Goal: Information Seeking & Learning: Check status

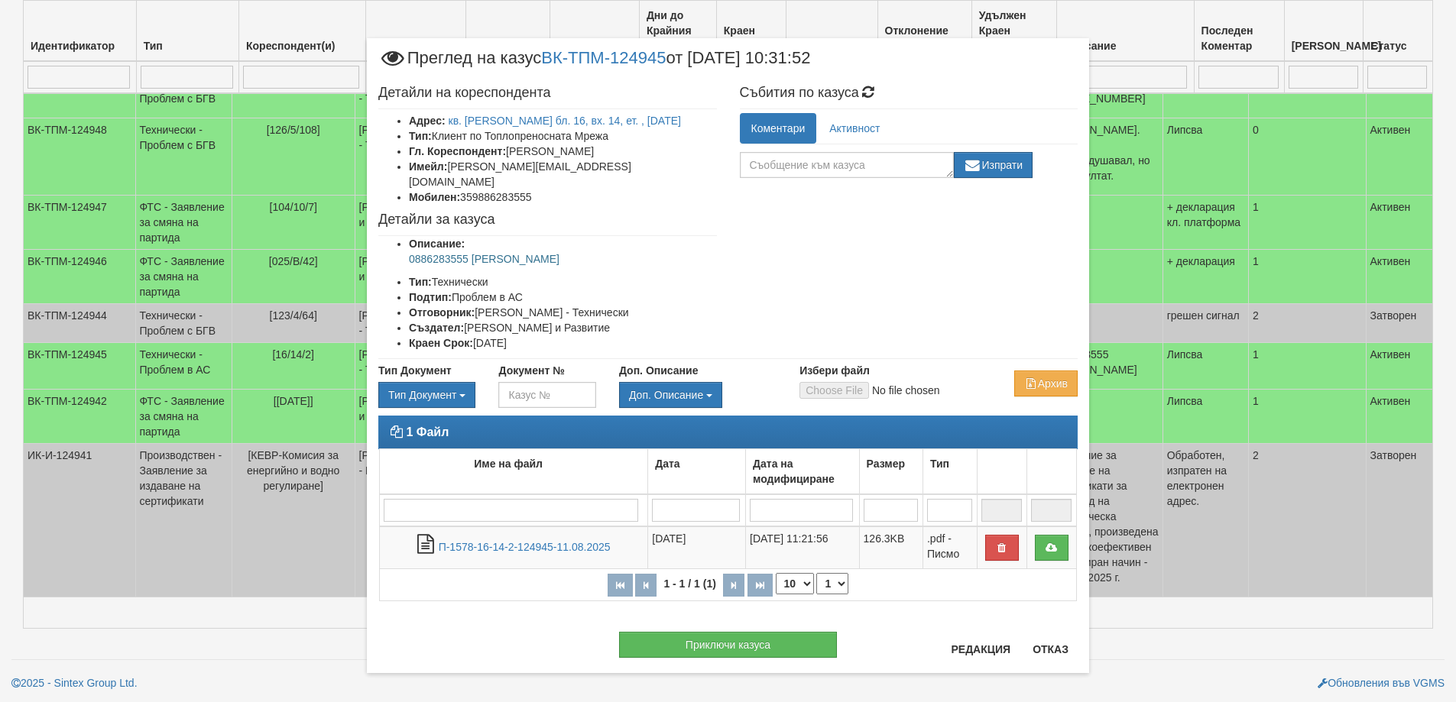
scroll to position [382, 0]
click at [1033, 650] on button "Отказ" at bounding box center [1050, 649] width 54 height 24
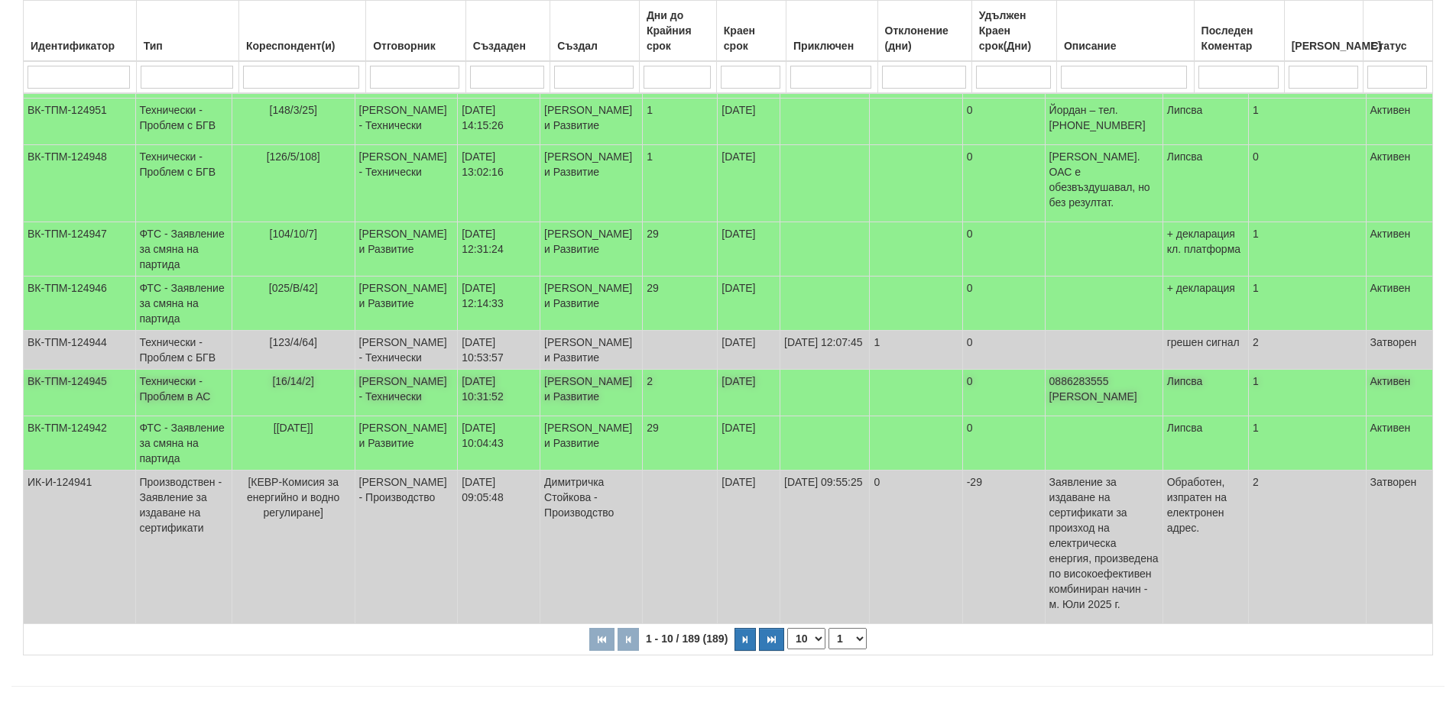
scroll to position [0, 0]
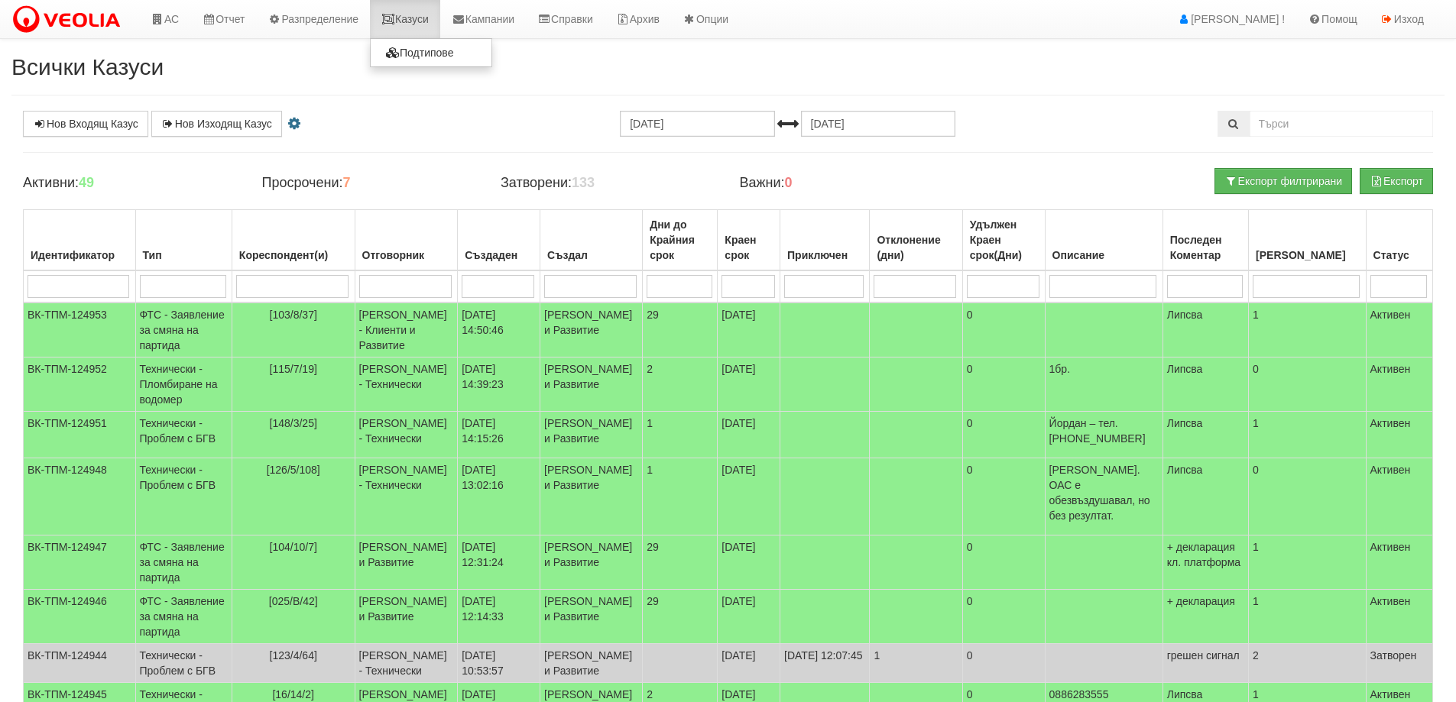
click at [414, 24] on link "Казуси" at bounding box center [405, 19] width 70 height 38
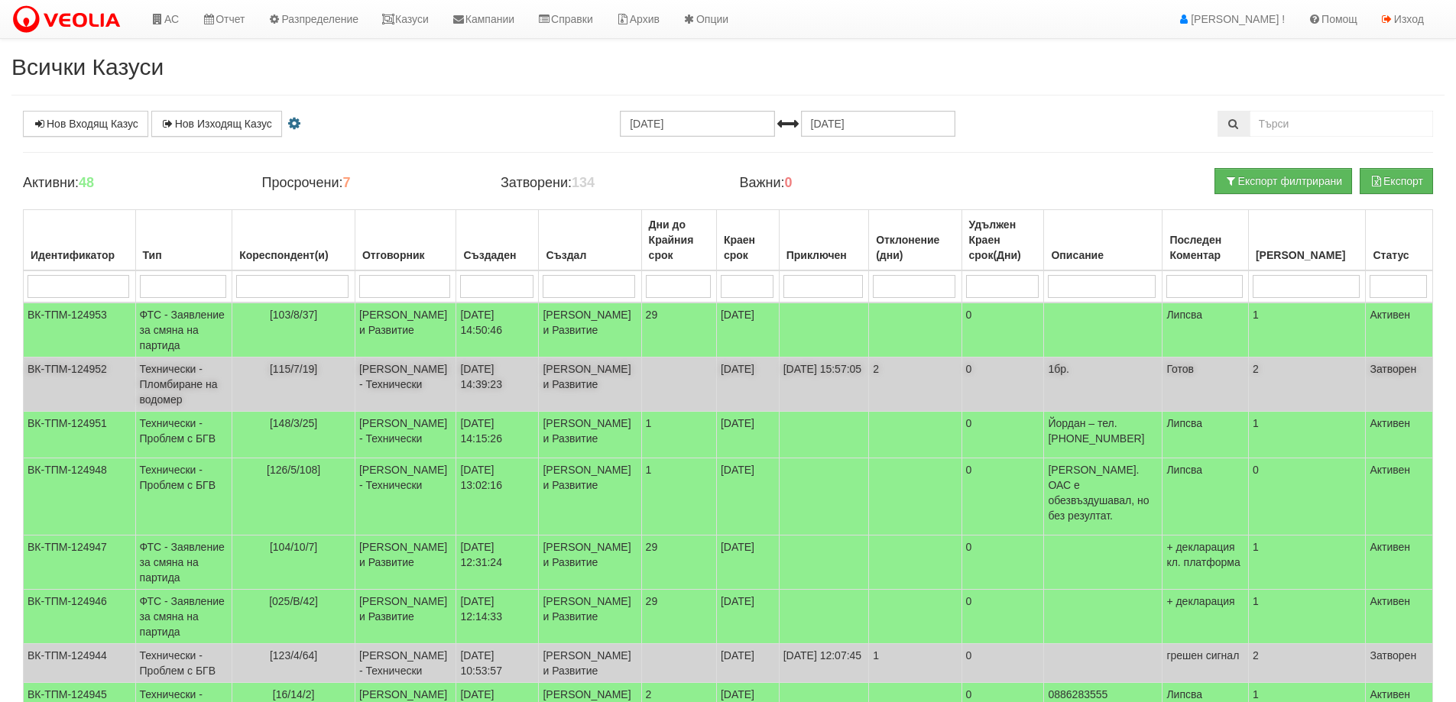
click at [302, 375] on span "[115/7/19]" at bounding box center [293, 369] width 47 height 12
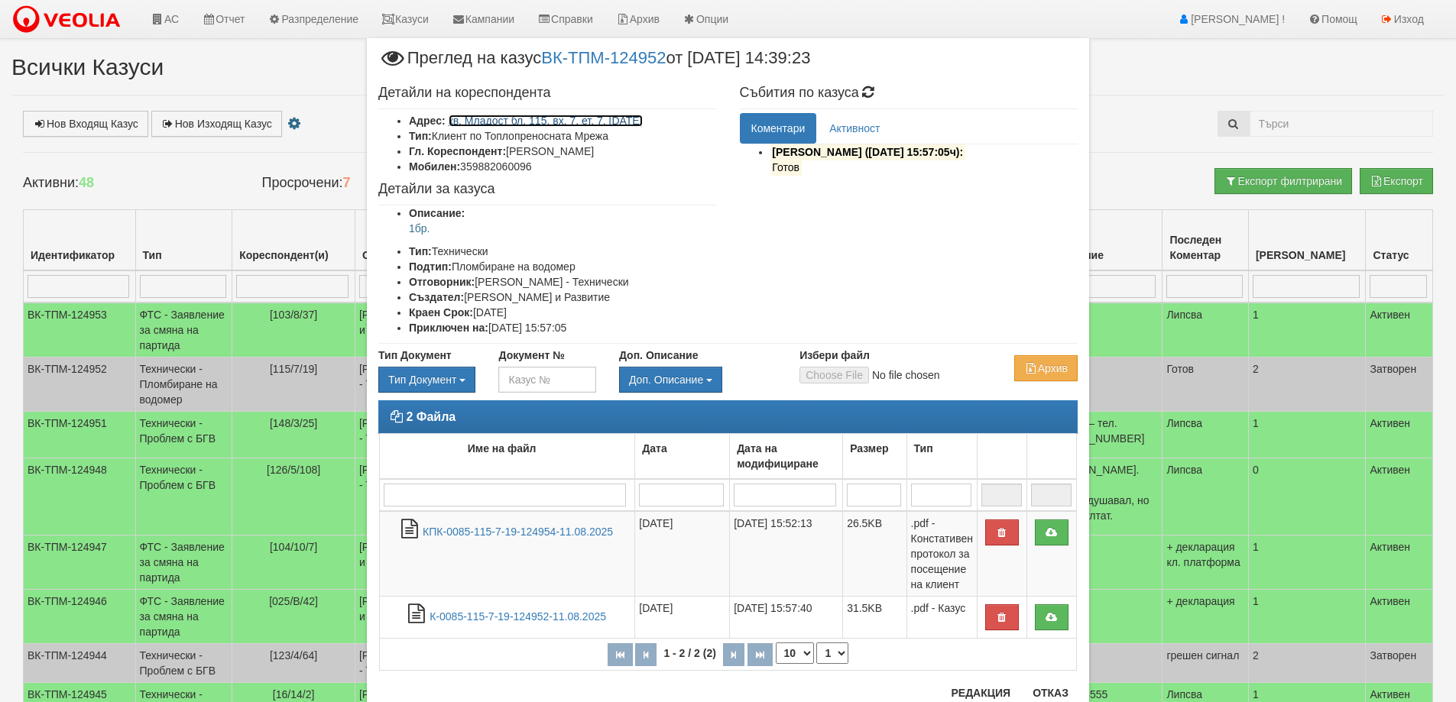
click at [592, 118] on link "кв. Младост бл. 115, вх. 7, ет. 7, ап. 19" at bounding box center [546, 121] width 194 height 12
click at [1052, 694] on button "Отказ" at bounding box center [1050, 693] width 54 height 24
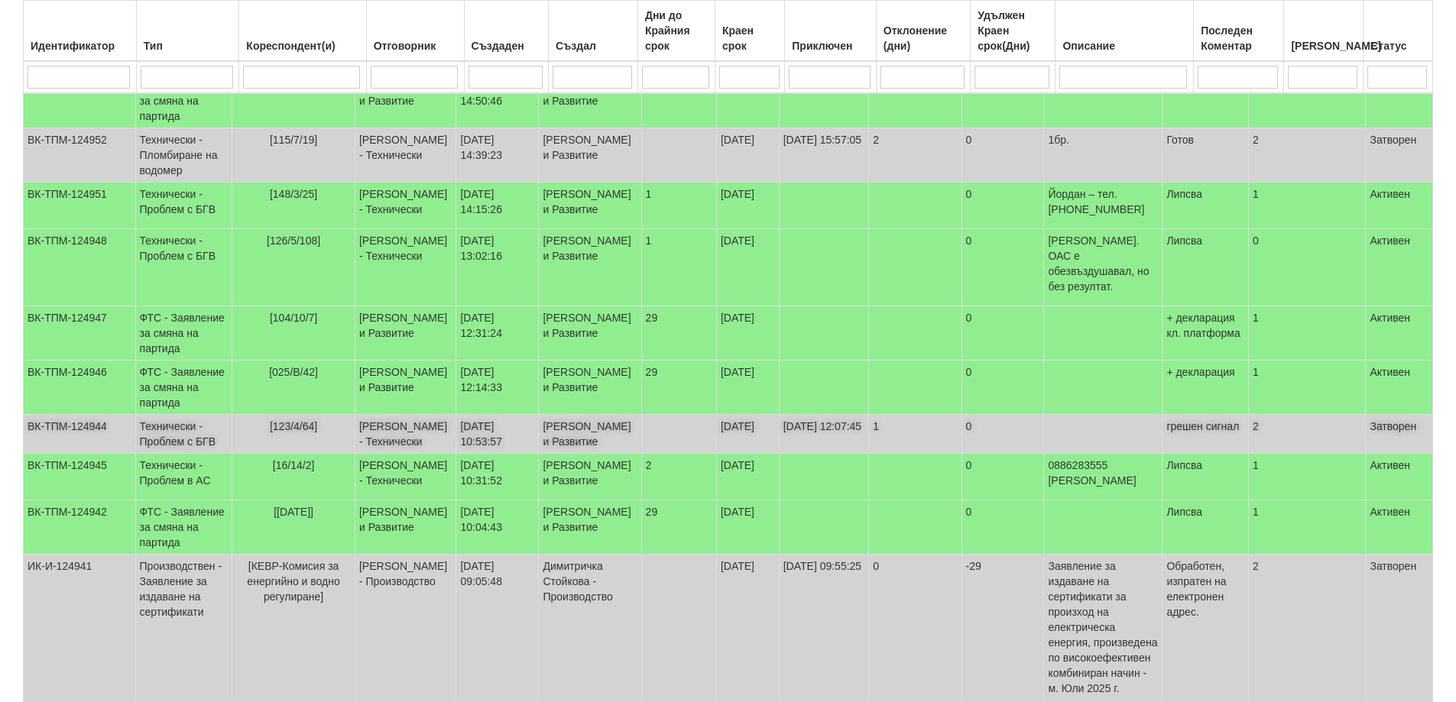
scroll to position [306, 0]
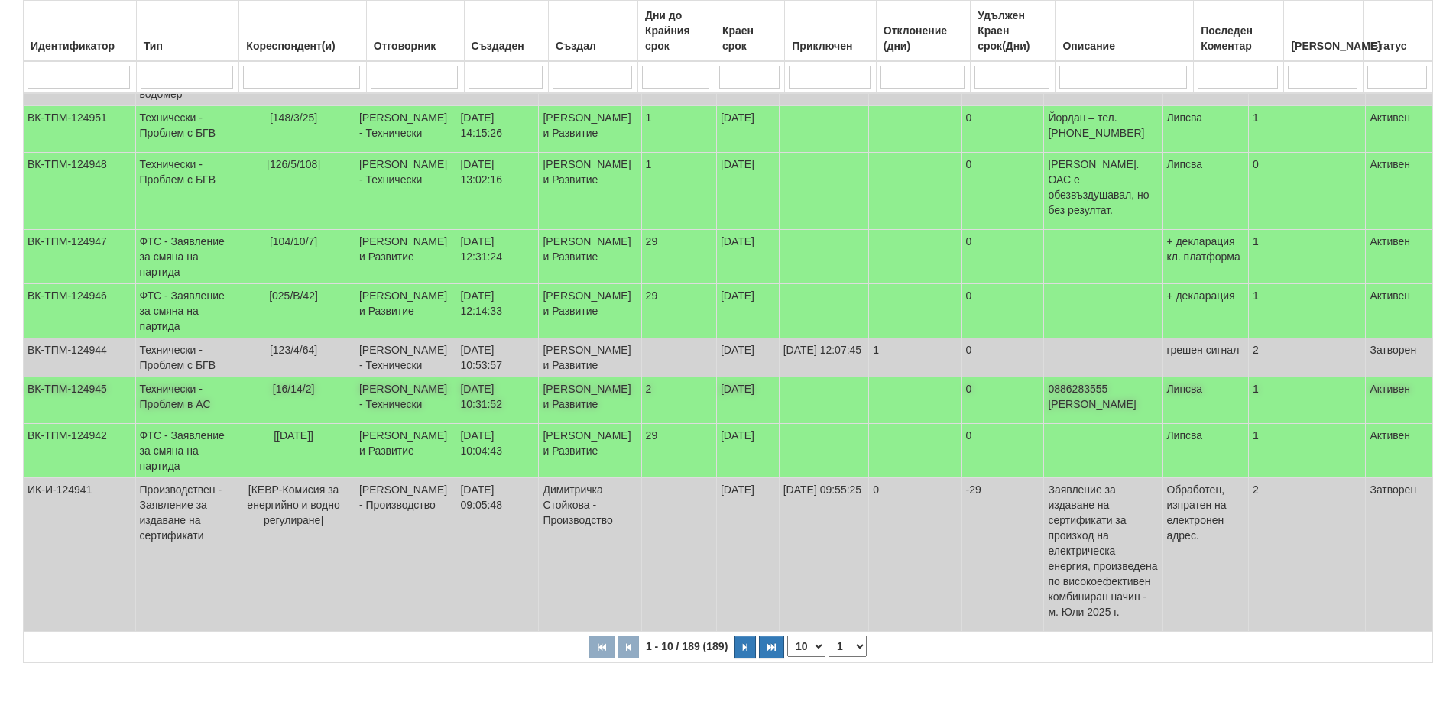
click at [305, 395] on span "[16/14/2]" at bounding box center [294, 389] width 42 height 12
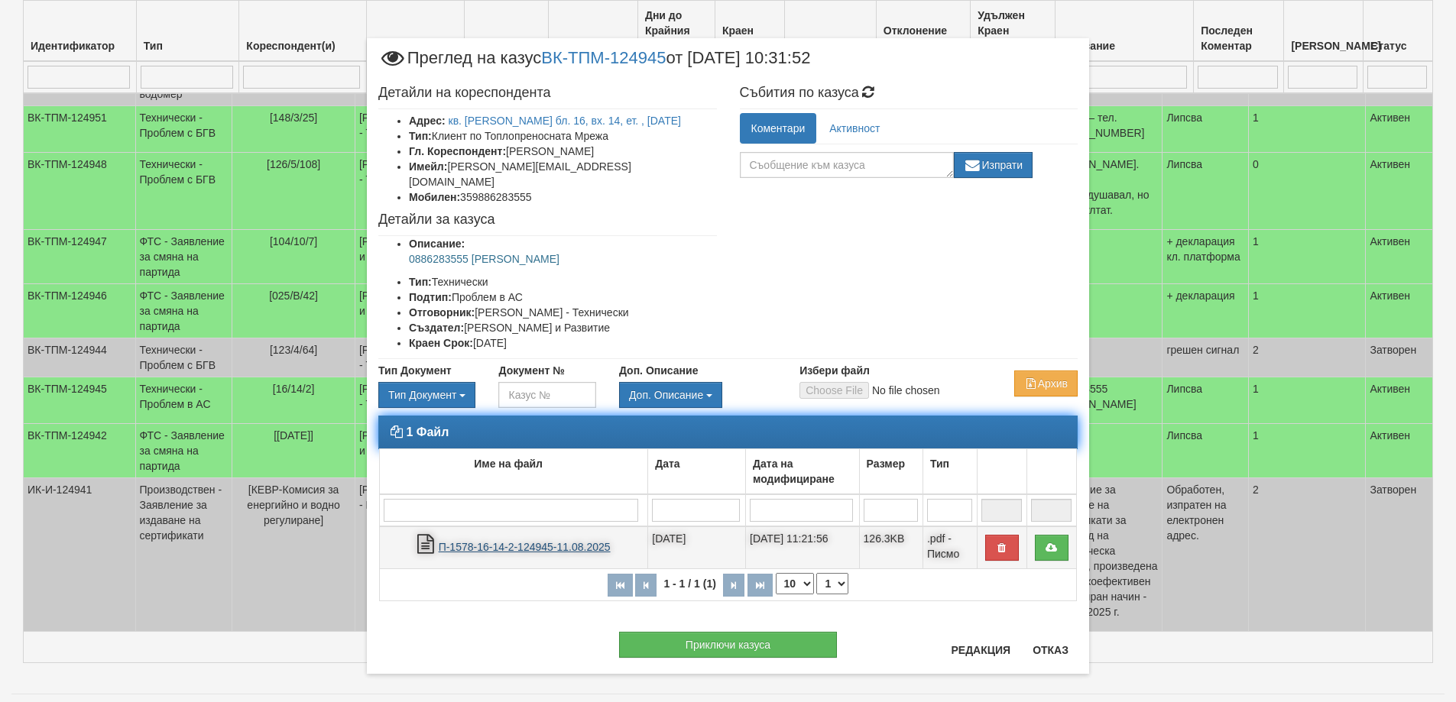
click at [511, 541] on link "П-1578-16-14-2-124945-11.08.2025" at bounding box center [525, 547] width 172 height 12
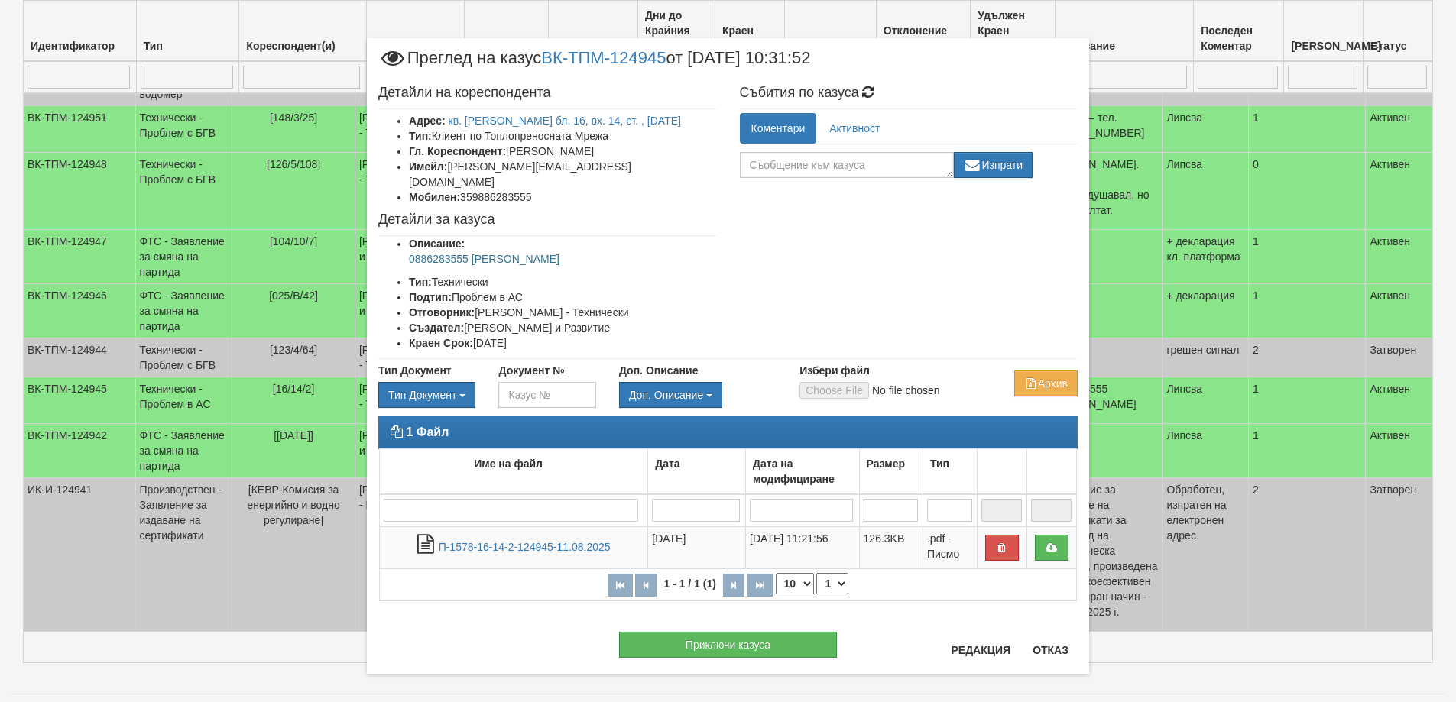
click at [452, 251] on p "0886283555 [PERSON_NAME]" at bounding box center [563, 258] width 308 height 15
click at [591, 251] on p "0886283555 [PERSON_NAME]" at bounding box center [563, 258] width 308 height 15
click at [1045, 651] on button "Отказ" at bounding box center [1050, 650] width 54 height 24
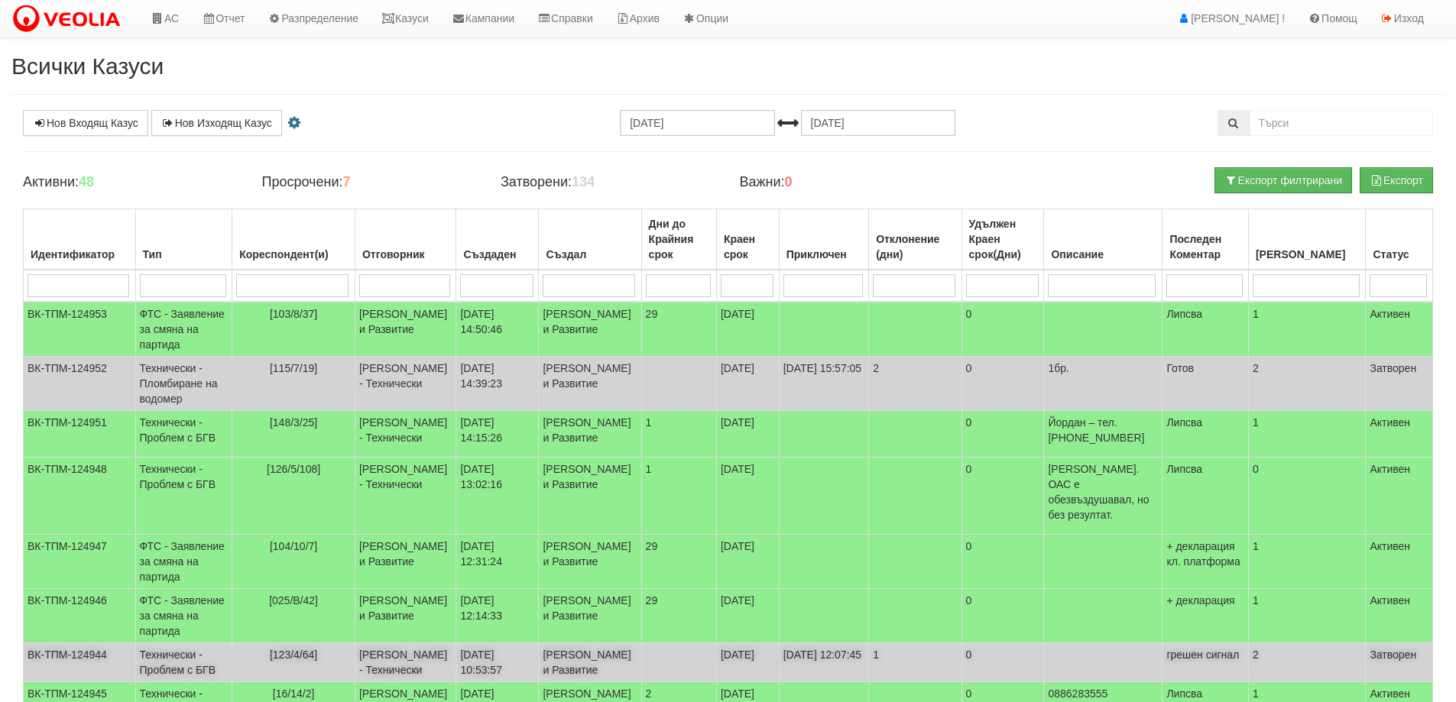
scroll to position [0, 0]
click at [422, 11] on link "Казуси" at bounding box center [405, 19] width 70 height 38
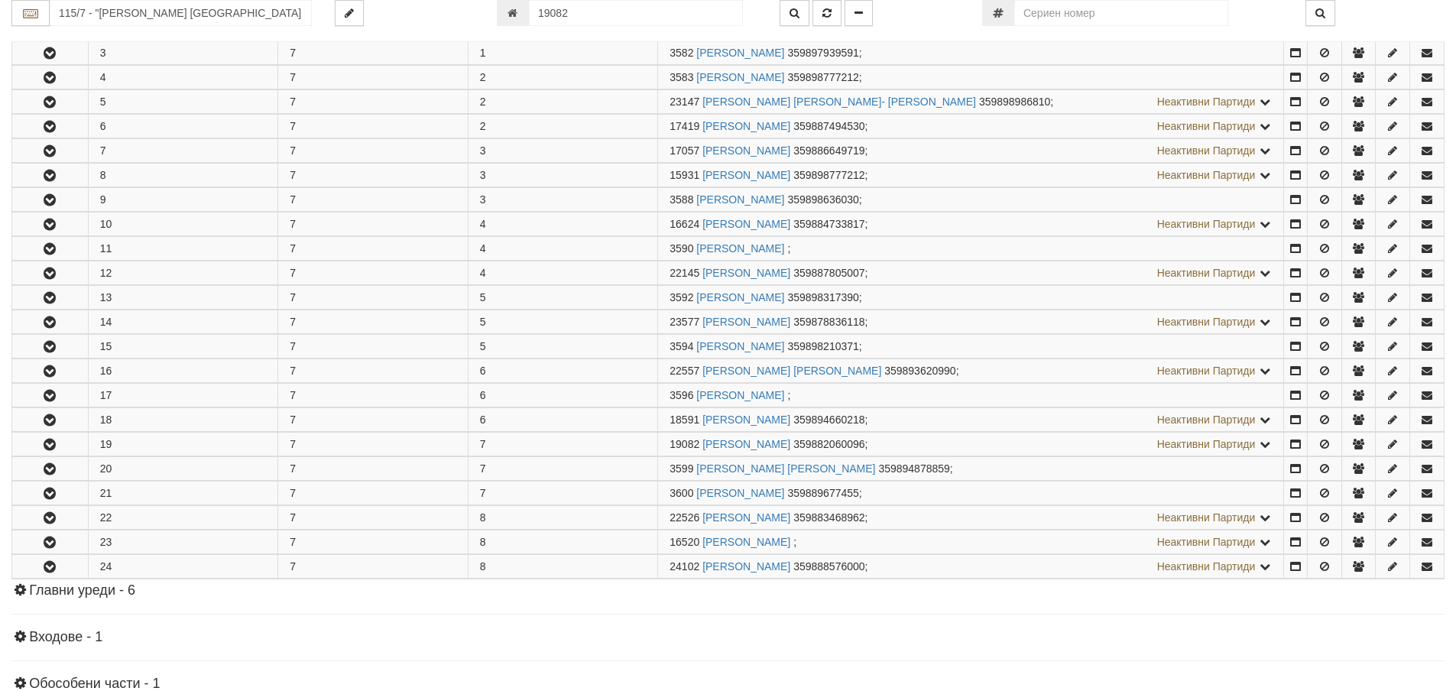
scroll to position [608, 0]
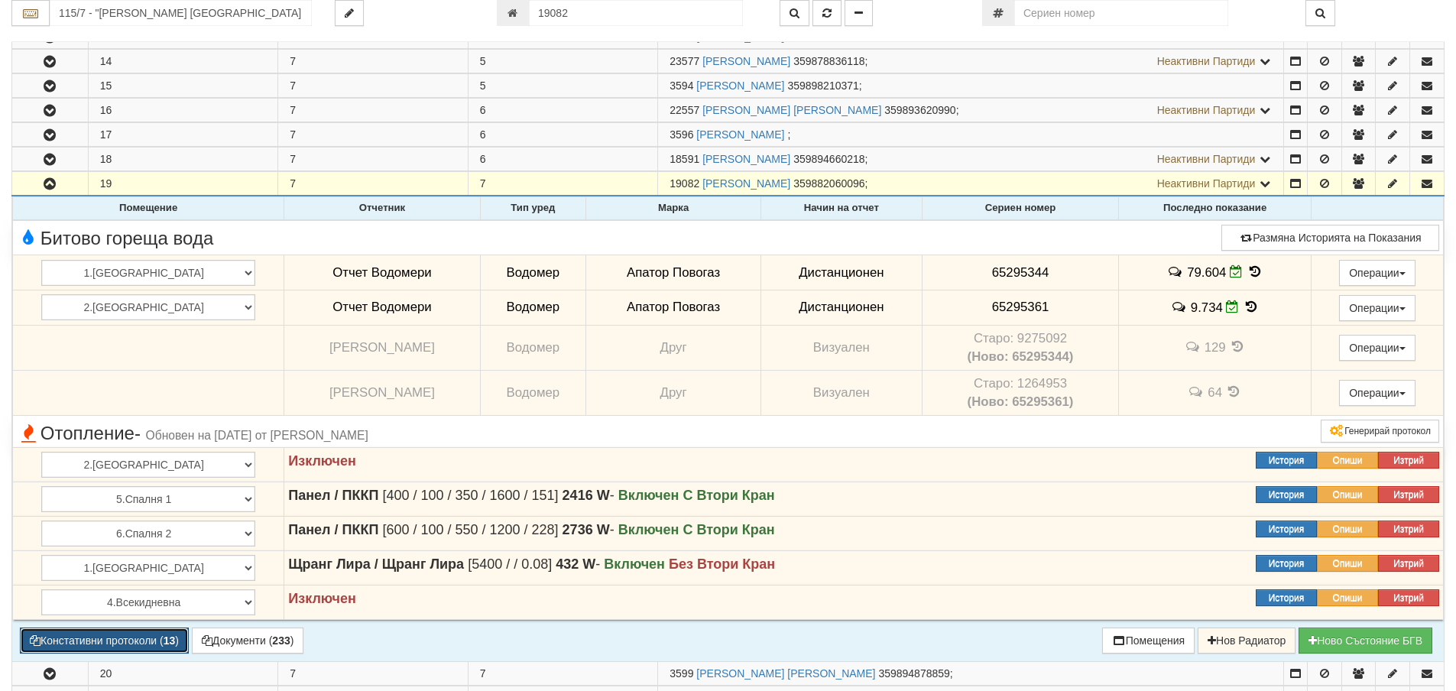
click at [115, 640] on button "Констативни протоколи ( 13 )" at bounding box center [104, 641] width 169 height 26
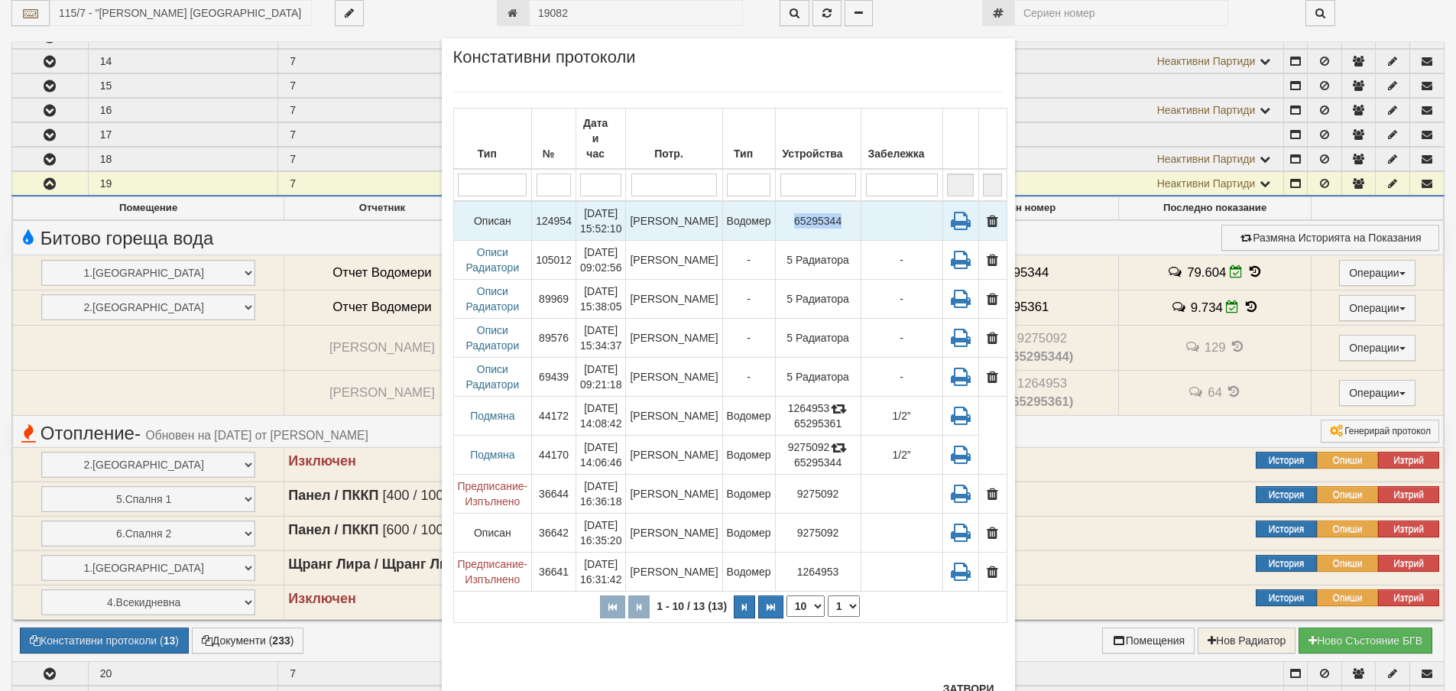
drag, startPoint x: 829, startPoint y: 206, endPoint x: 781, endPoint y: 208, distance: 47.4
click at [781, 208] on td "65295344" at bounding box center [818, 221] width 86 height 40
copy td "65295344"
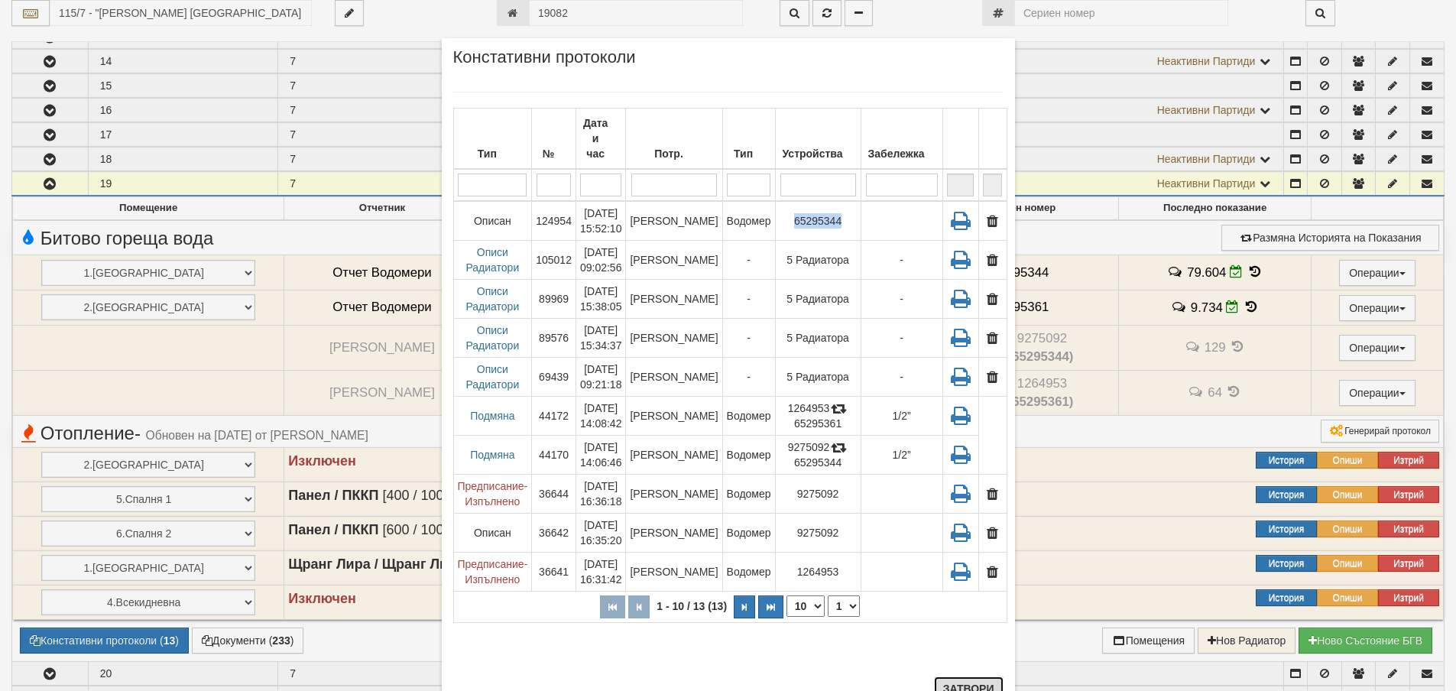
click at [966, 685] on button "Затвори" at bounding box center [969, 688] width 70 height 24
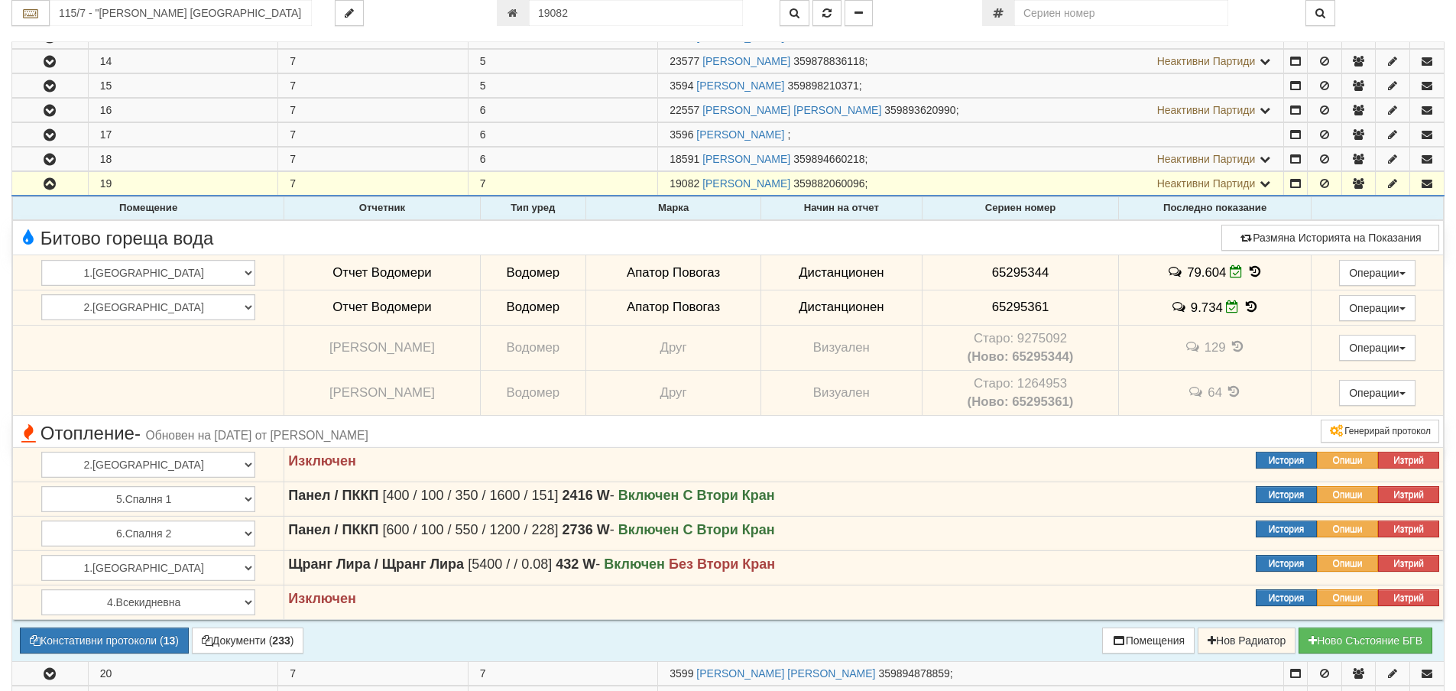
click at [1187, 270] on span "79.604" at bounding box center [1206, 272] width 39 height 15
click at [1276, 272] on td "79.604" at bounding box center [1215, 272] width 193 height 35
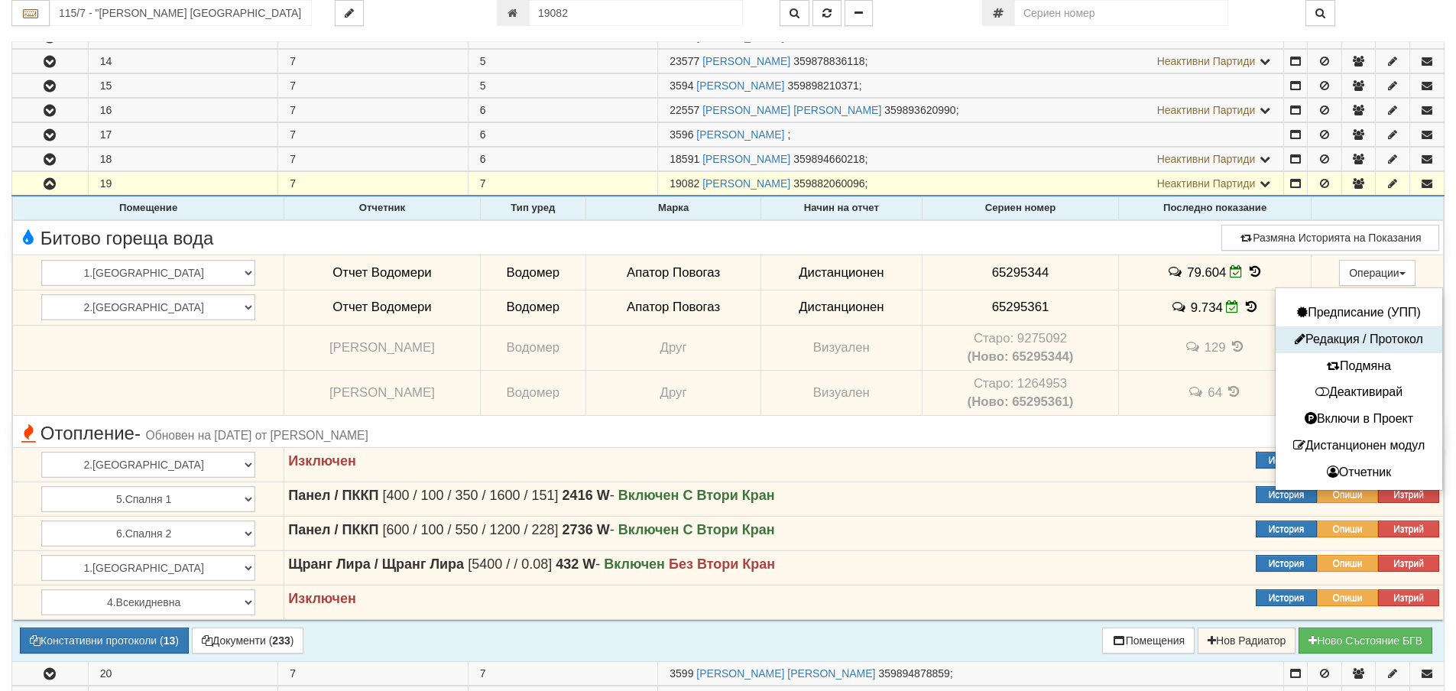
click at [1342, 332] on button "Редакция / Протокол" at bounding box center [1359, 339] width 159 height 19
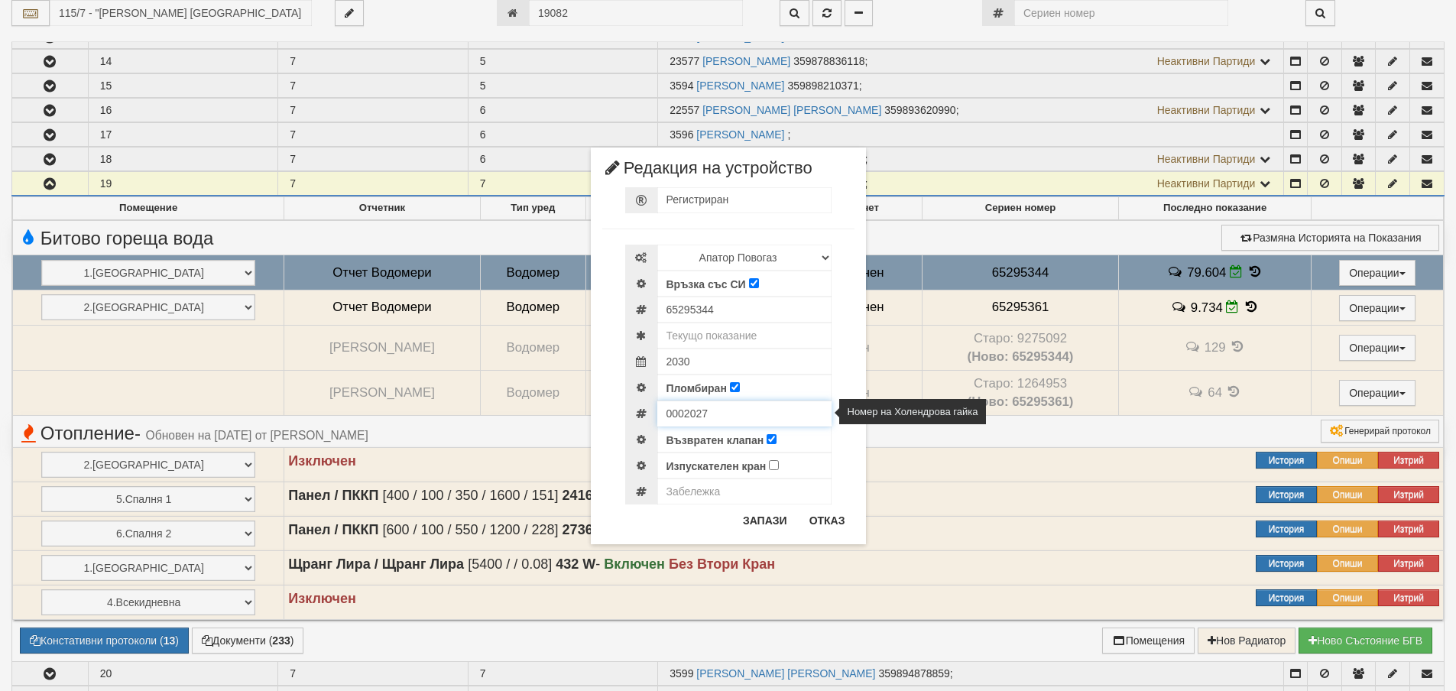
click at [683, 414] on input "0002027" at bounding box center [744, 414] width 174 height 26
click at [812, 506] on div "× Редакция на устройство Регистриран Избери Марка и модел Апатор Повогаз Друг К…" at bounding box center [728, 346] width 275 height 397
click at [816, 514] on button "Отказ" at bounding box center [827, 520] width 54 height 24
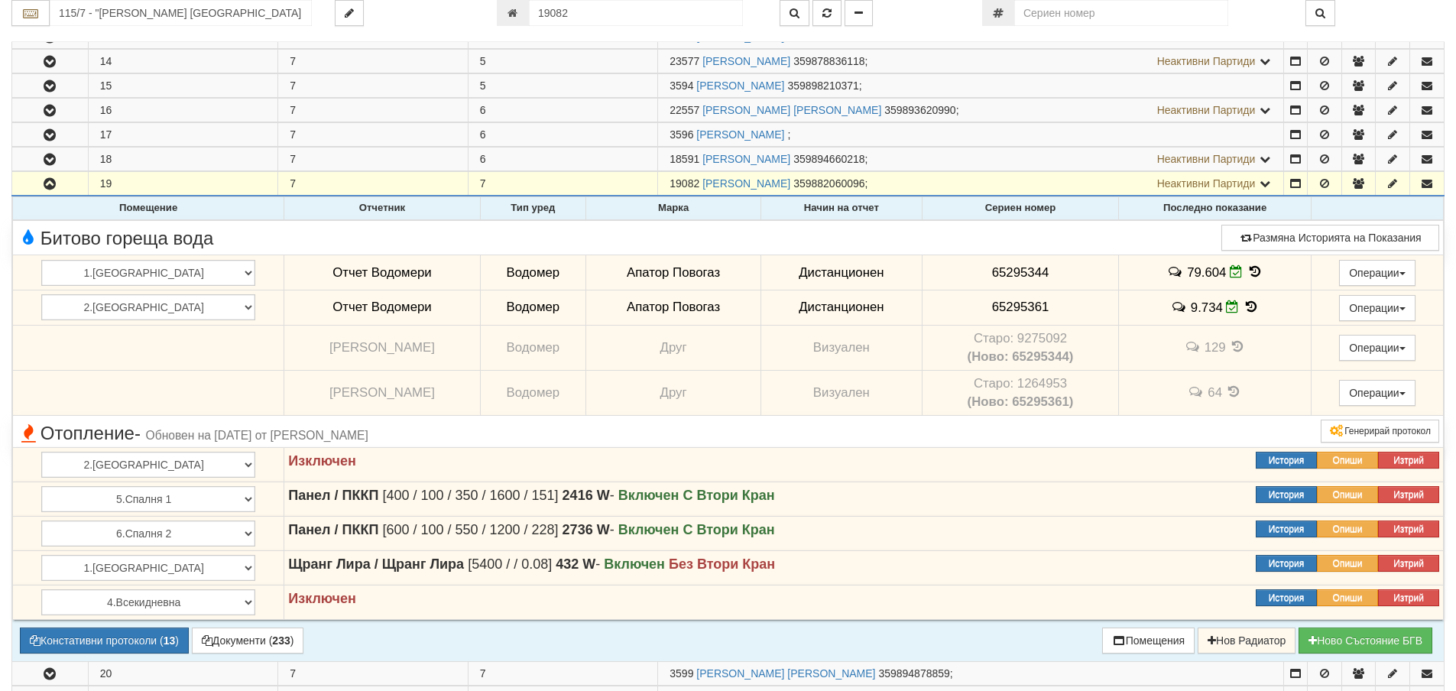
click at [992, 305] on span "65295361" at bounding box center [1020, 307] width 57 height 15
copy span "65295361"
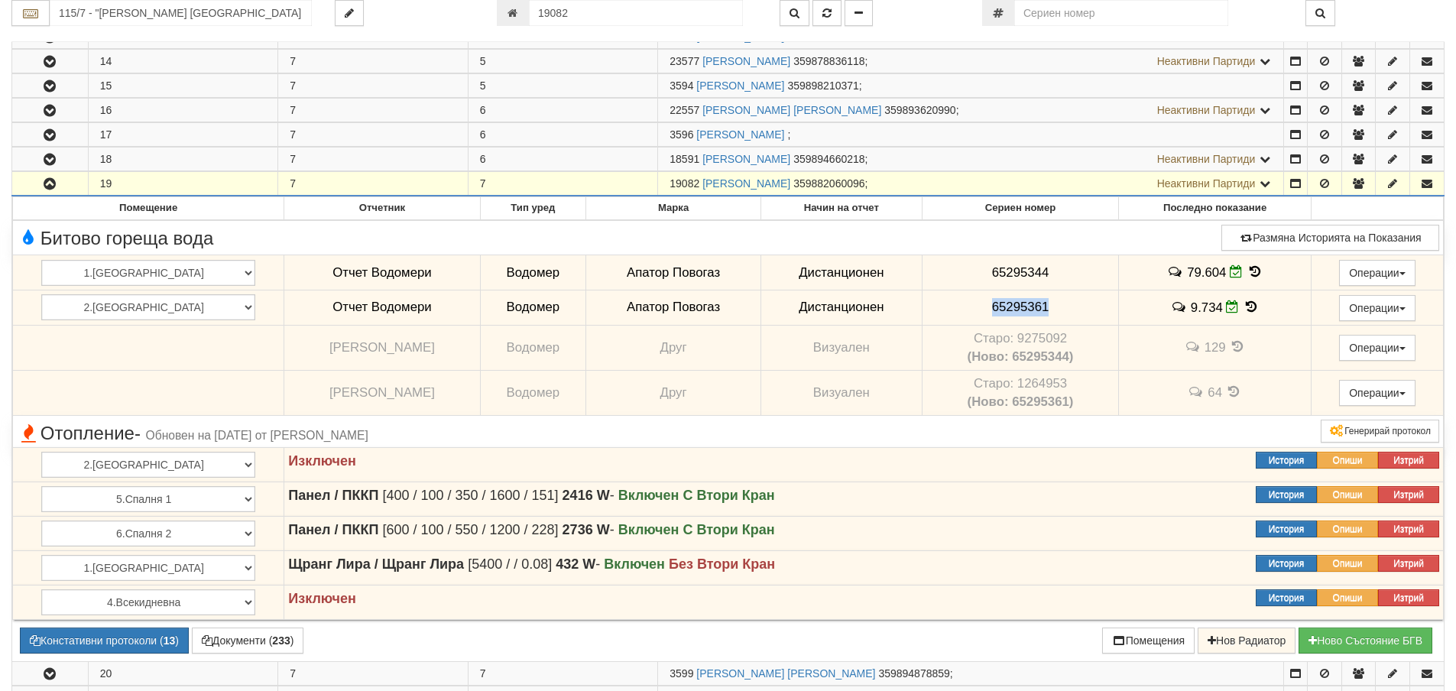
click at [49, 181] on icon "button" at bounding box center [50, 184] width 18 height 11
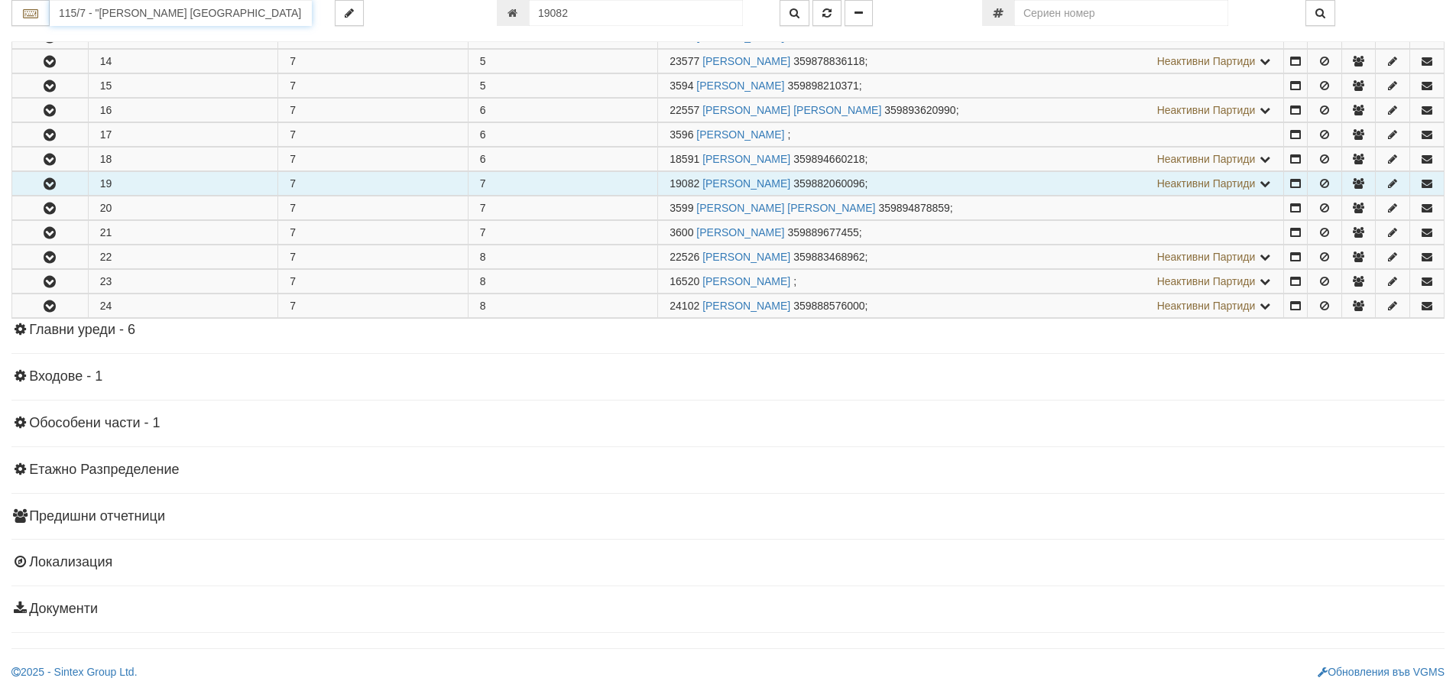
click at [209, 12] on input "115/7 - "ВЕОЛИЯ ЕНЕРДЖИ ВАРНА " ЕАД" at bounding box center [181, 13] width 262 height 26
click at [156, 40] on div "154/1 - Младост - "ВЕОЛИЯ"" at bounding box center [181, 37] width 258 height 18
type input "154/1 - Младост - "ВЕОЛИЯ""
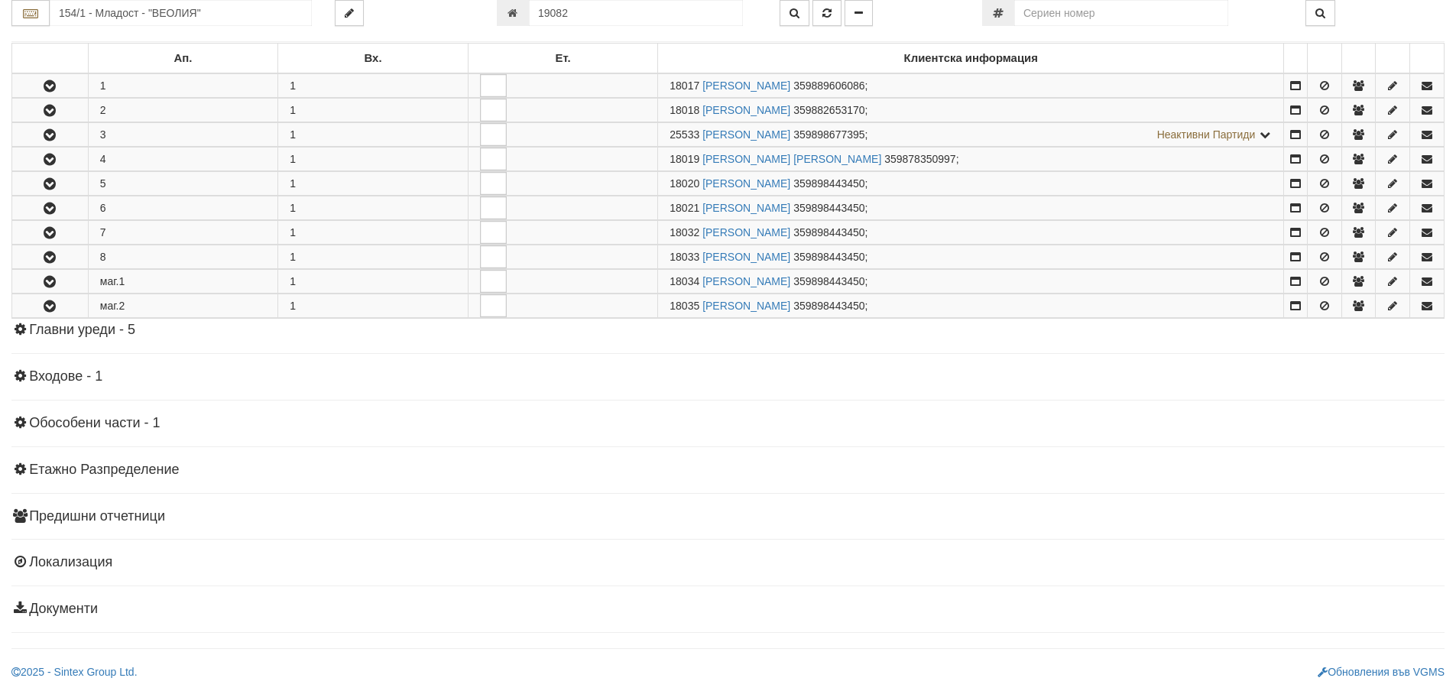
scroll to position [0, 0]
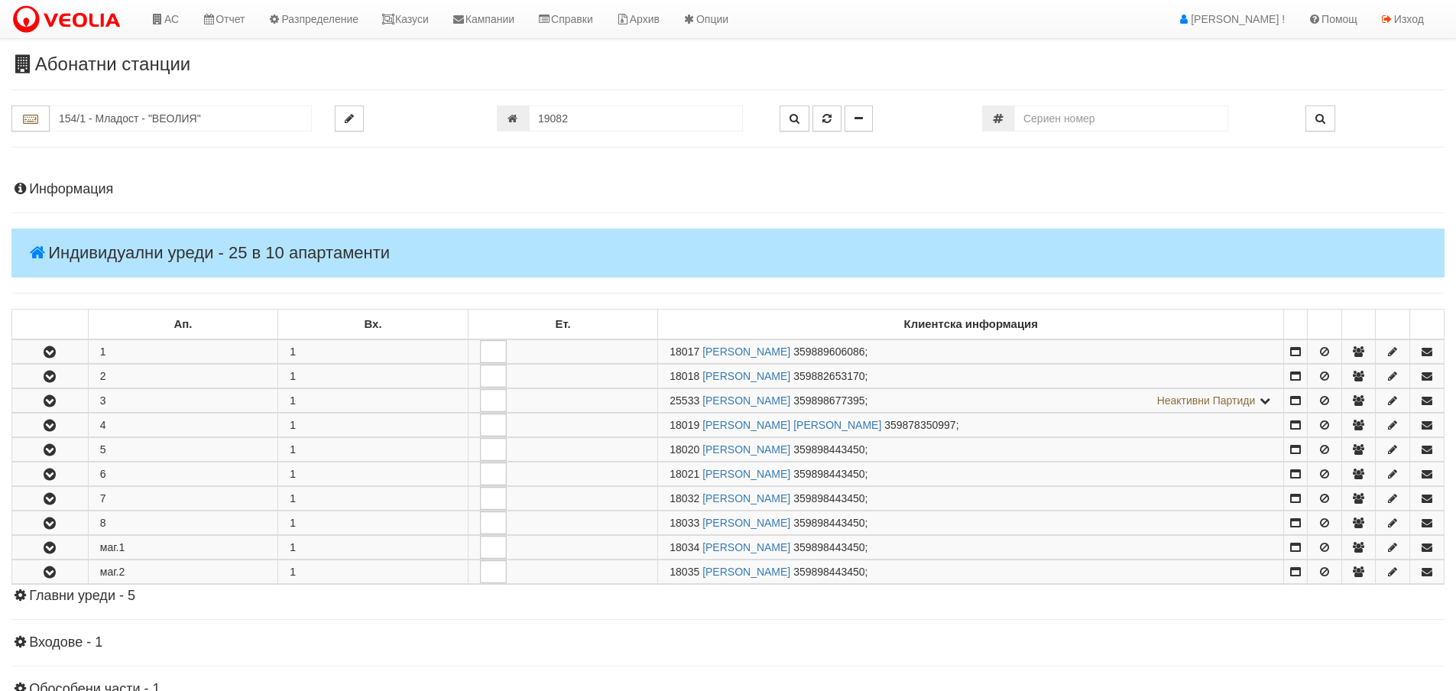
click at [118, 255] on h4 "Индивидуални уреди - 25 в 10 апартаменти" at bounding box center [727, 253] width 1433 height 49
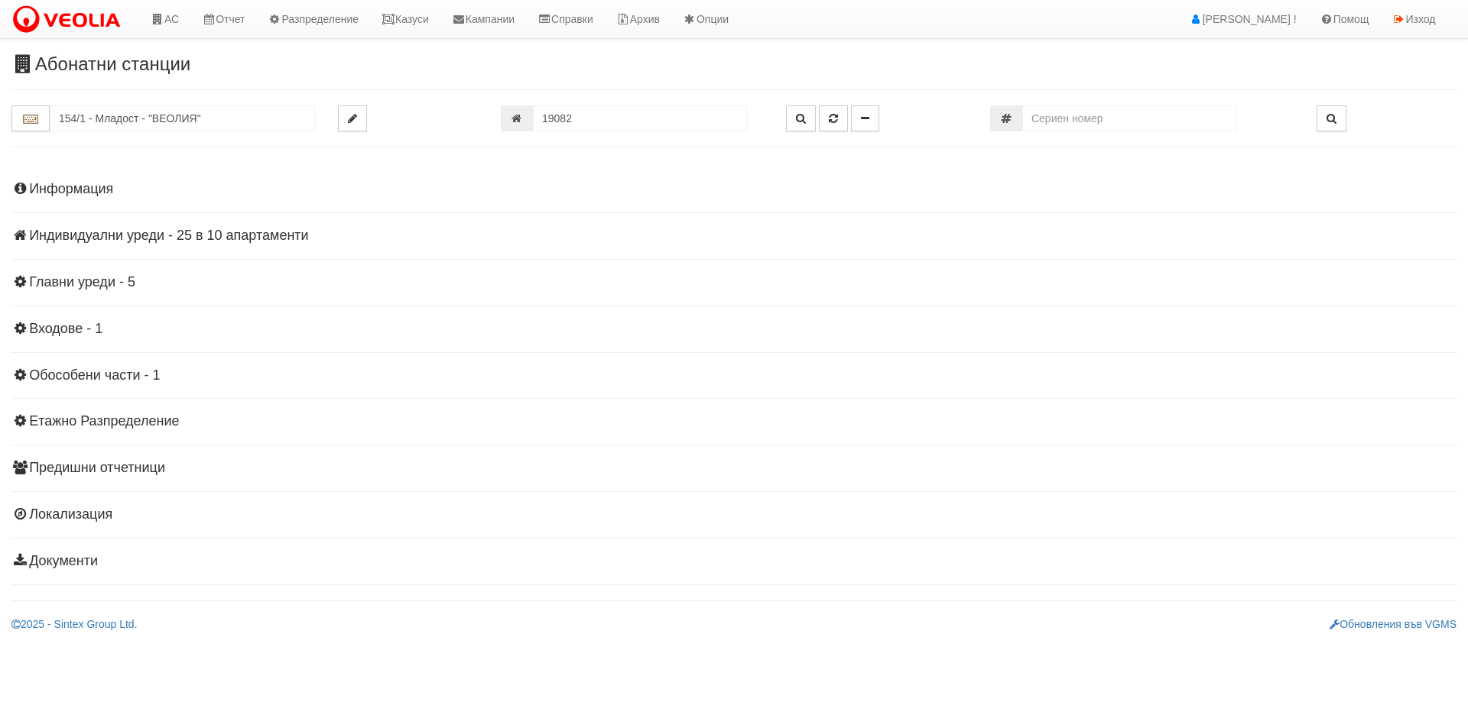
click at [92, 286] on h4 "Главни уреди - 5" at bounding box center [733, 282] width 1445 height 15
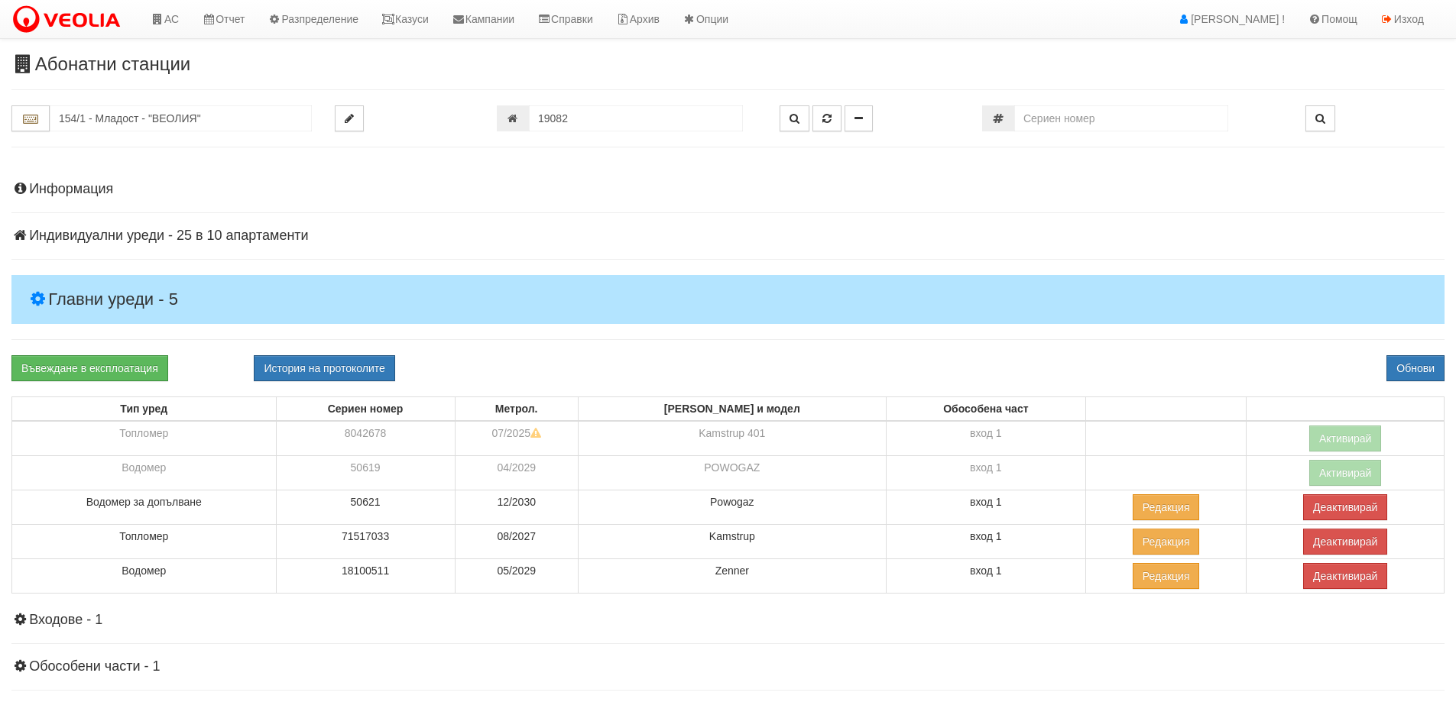
click at [95, 301] on h4 "Главни уреди - 5" at bounding box center [727, 299] width 1433 height 49
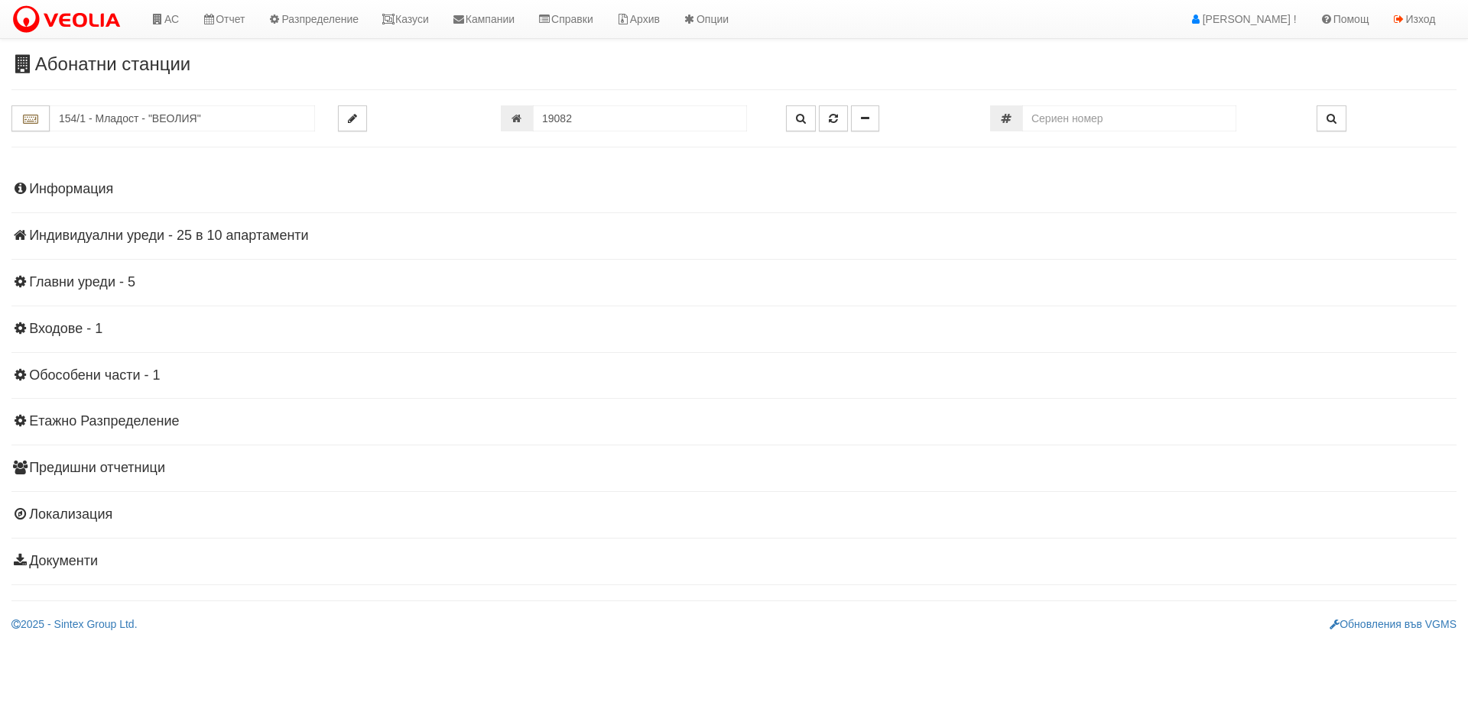
click at [84, 187] on h4 "Информация" at bounding box center [733, 189] width 1445 height 15
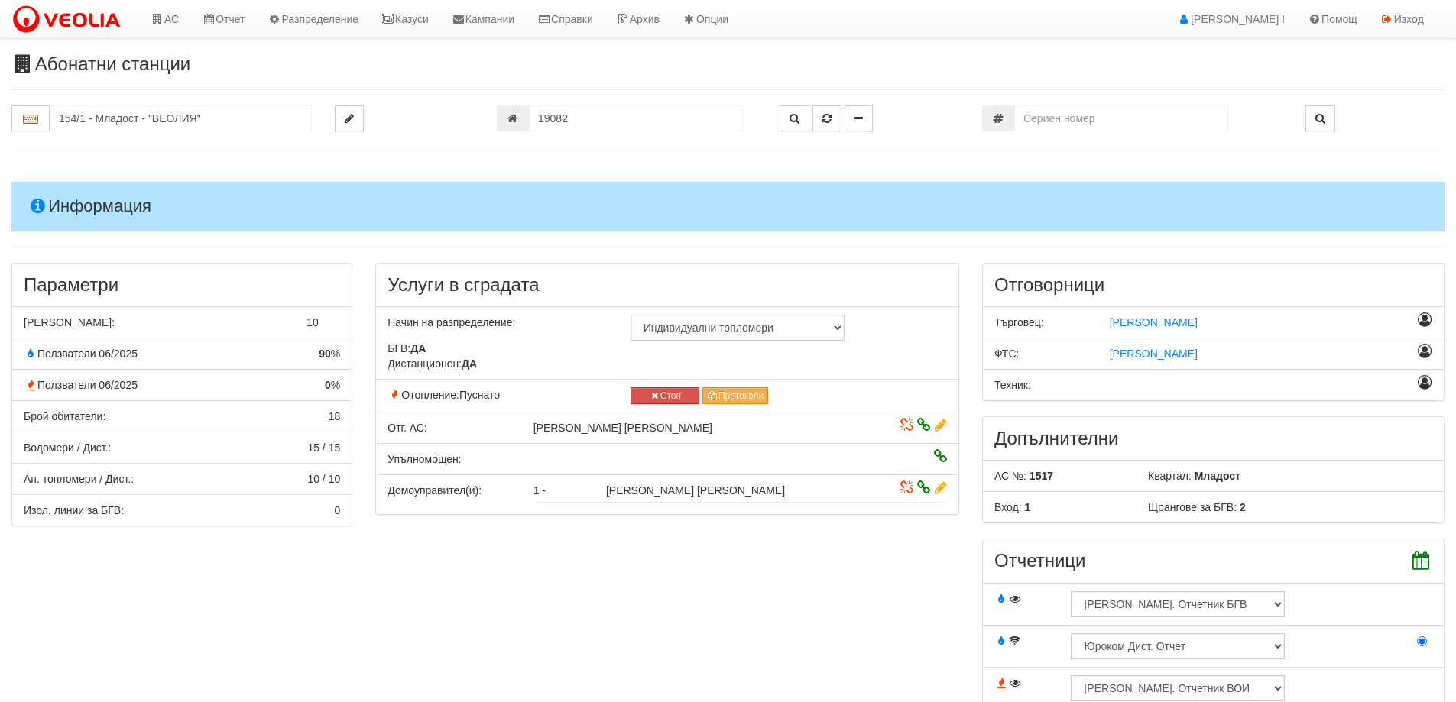
click at [71, 199] on h4 "Информация" at bounding box center [727, 206] width 1433 height 49
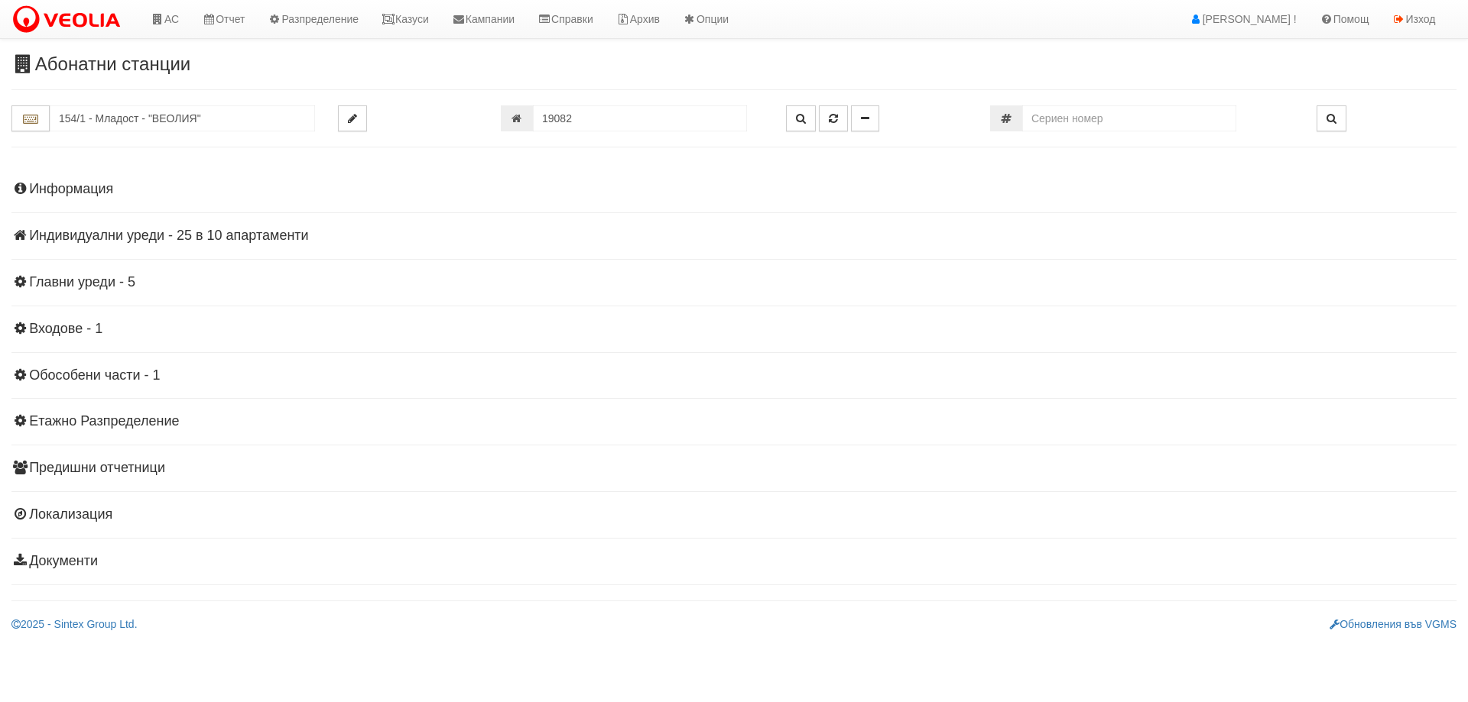
click at [76, 234] on h4 "Индивидуални уреди - 25 в 10 апартаменти" at bounding box center [733, 236] width 1445 height 15
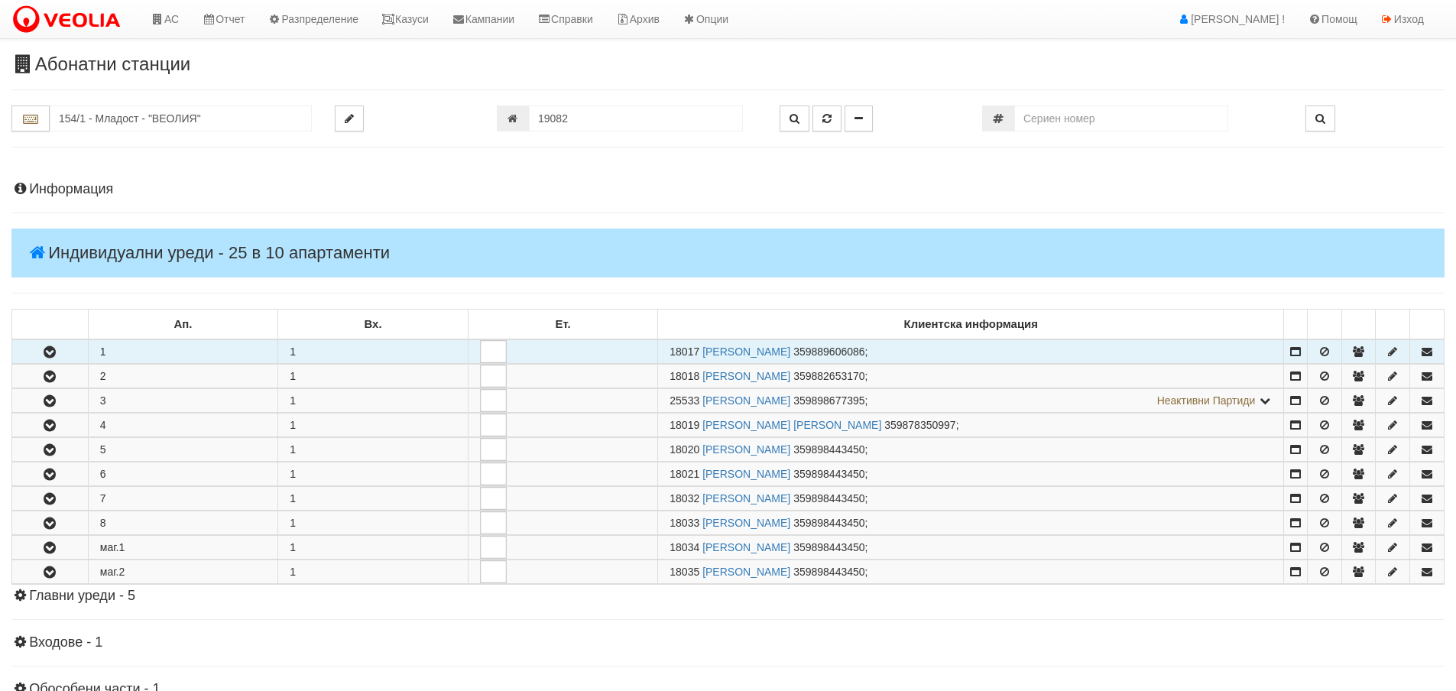
click at [53, 351] on icon "button" at bounding box center [50, 352] width 18 height 11
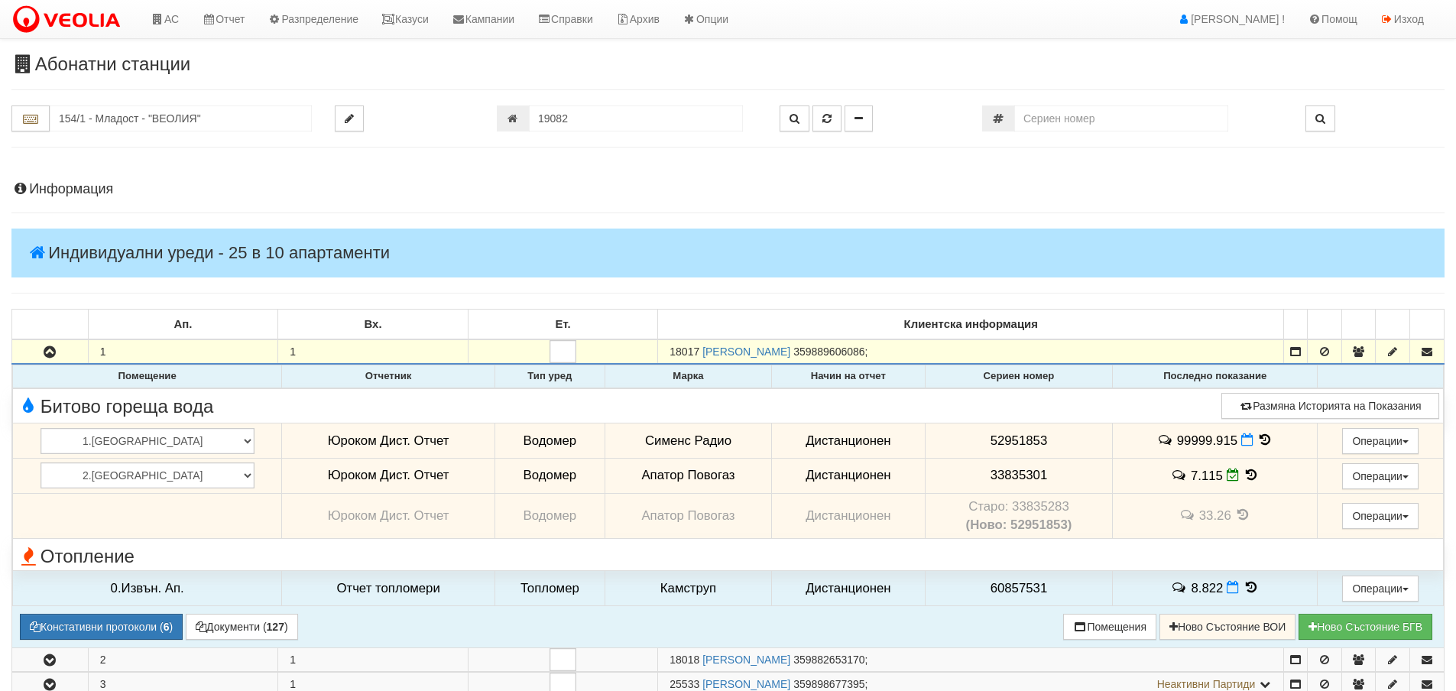
click at [1192, 438] on span "99999.915" at bounding box center [1207, 440] width 60 height 15
click at [1117, 449] on td "99999.915" at bounding box center [1215, 440] width 205 height 35
click at [1177, 438] on span "99999.915" at bounding box center [1207, 440] width 60 height 15
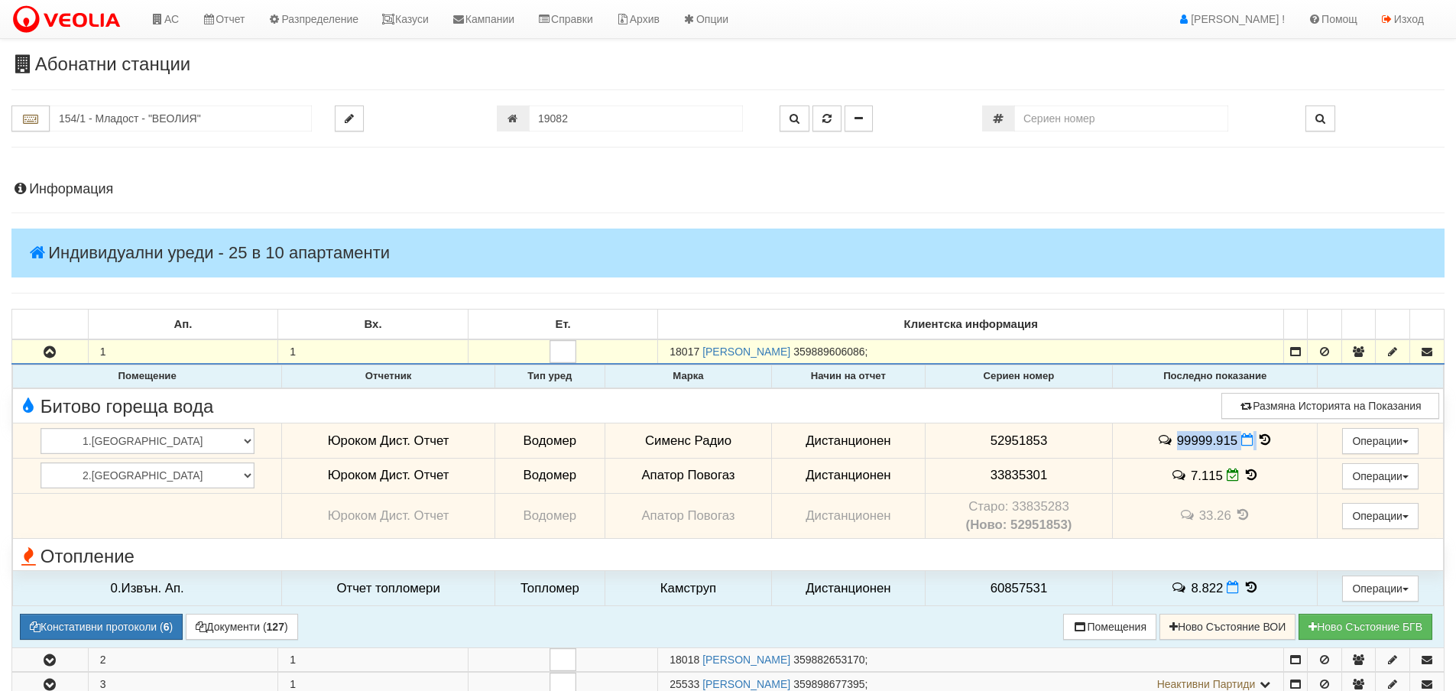
click at [1177, 438] on span "99999.915" at bounding box center [1207, 440] width 60 height 15
click at [1127, 442] on td "99999.915" at bounding box center [1215, 440] width 205 height 35
click at [1189, 438] on span "99999.915" at bounding box center [1207, 440] width 60 height 15
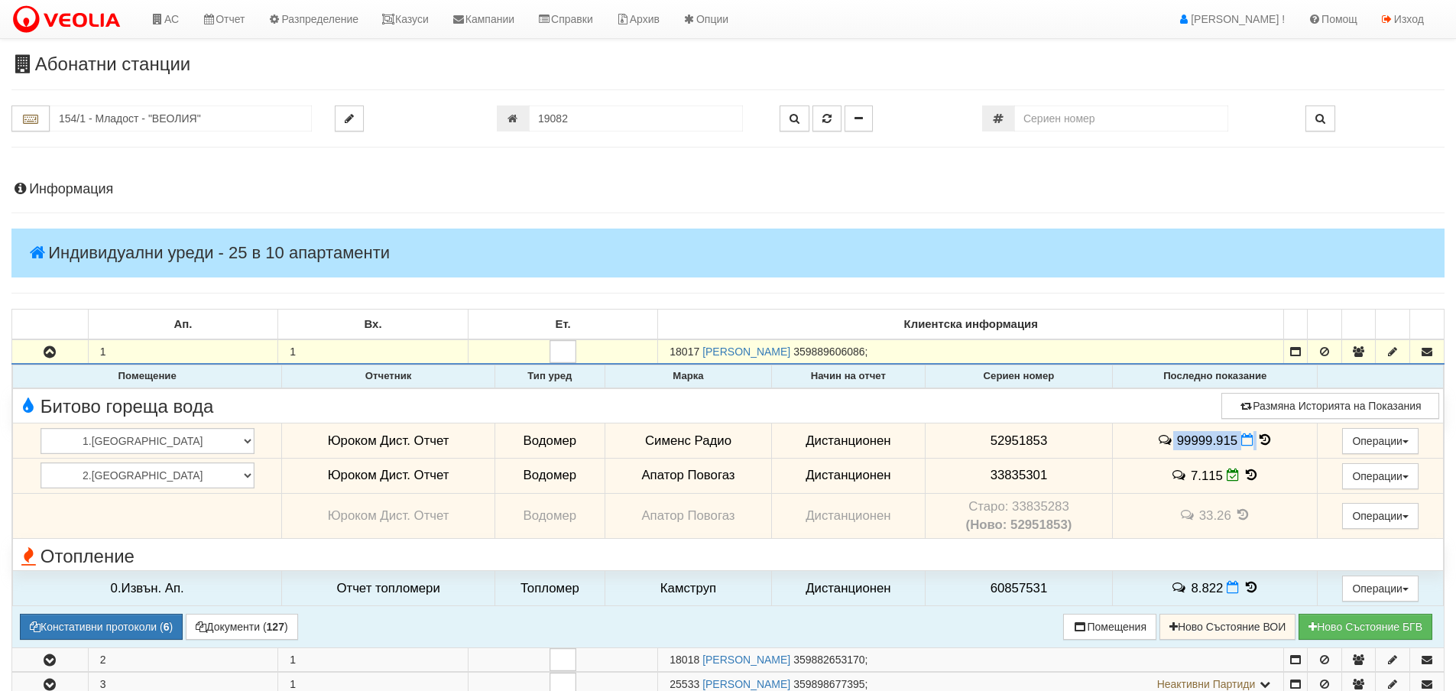
click at [1189, 438] on span "99999.915" at bounding box center [1207, 440] width 60 height 15
click at [1086, 434] on td "52951853" at bounding box center [1019, 440] width 188 height 35
click at [991, 440] on span "52951853" at bounding box center [1019, 440] width 57 height 15
copy span "52951853"
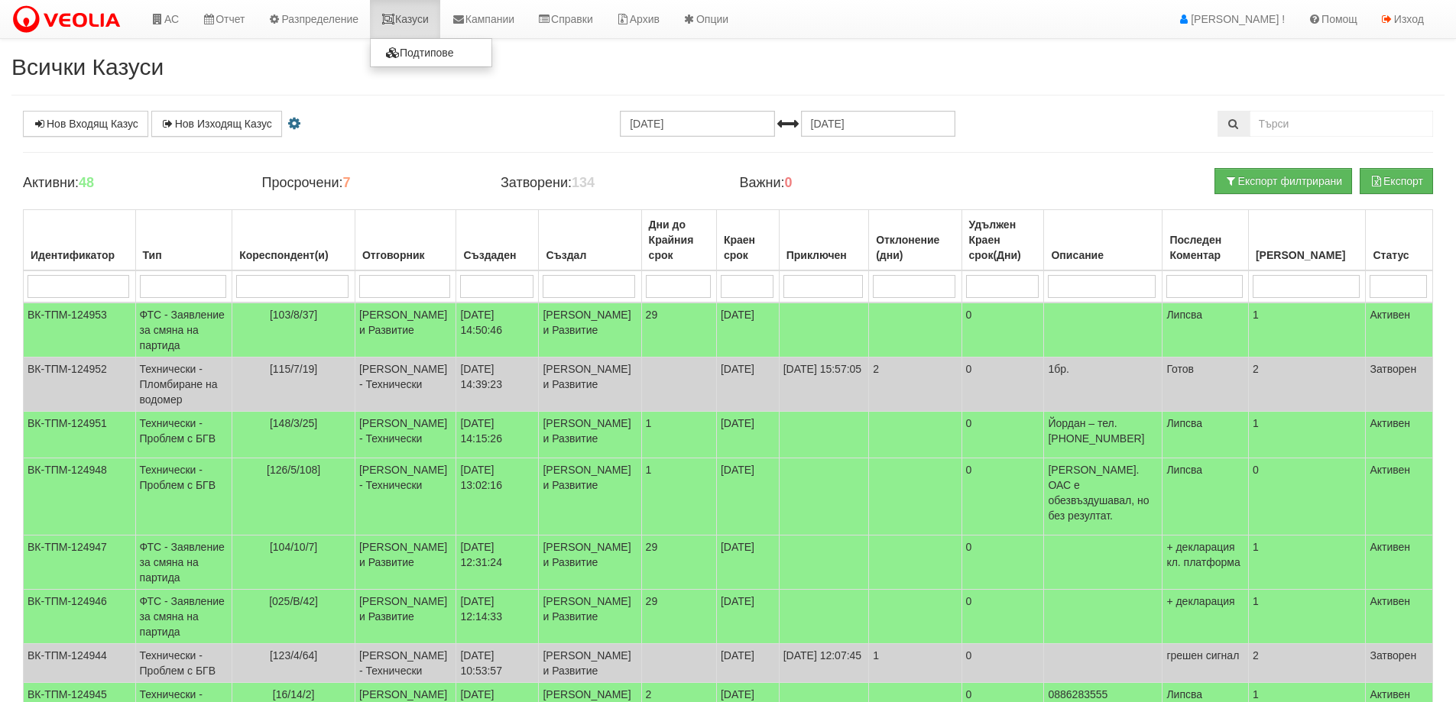
click at [414, 19] on link "Казуси" at bounding box center [405, 19] width 70 height 38
